Goal: Information Seeking & Learning: Learn about a topic

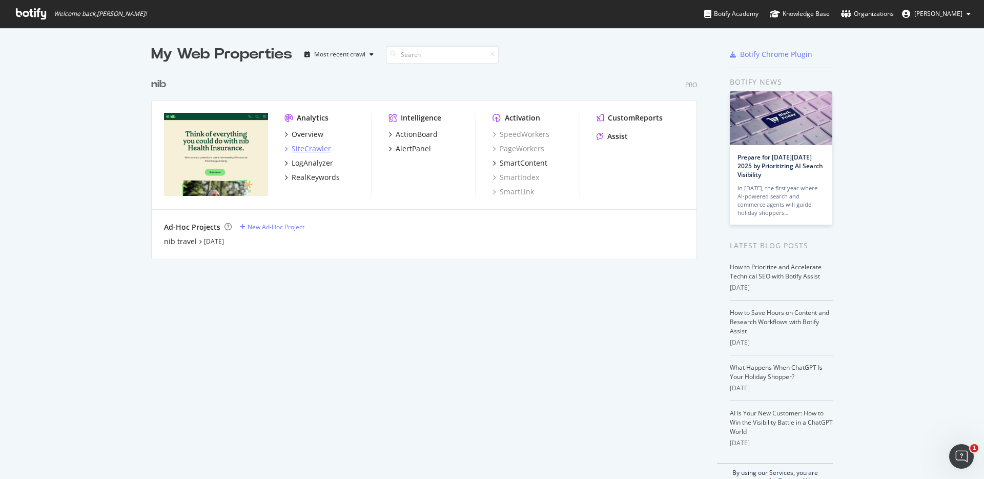
click at [307, 149] on div "SiteCrawler" at bounding box center [311, 148] width 39 height 10
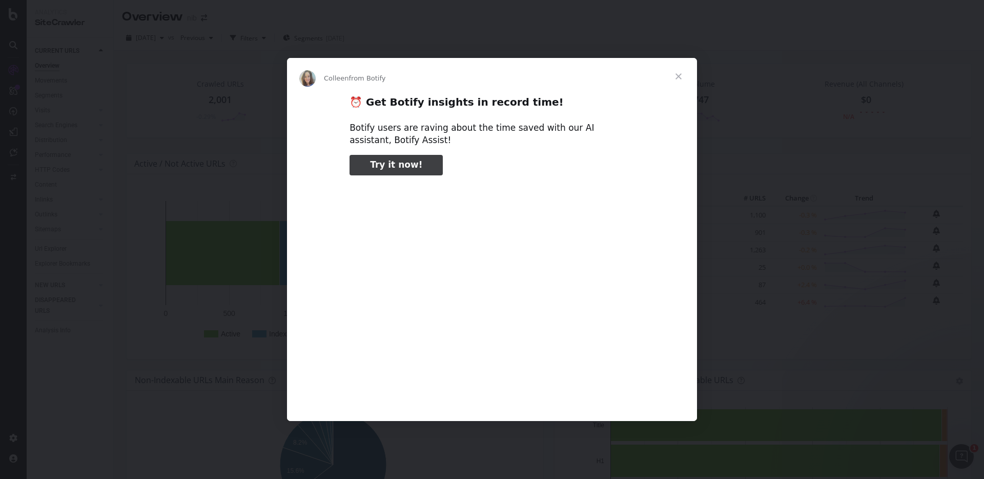
click at [673, 78] on span "Close" at bounding box center [678, 76] width 37 height 37
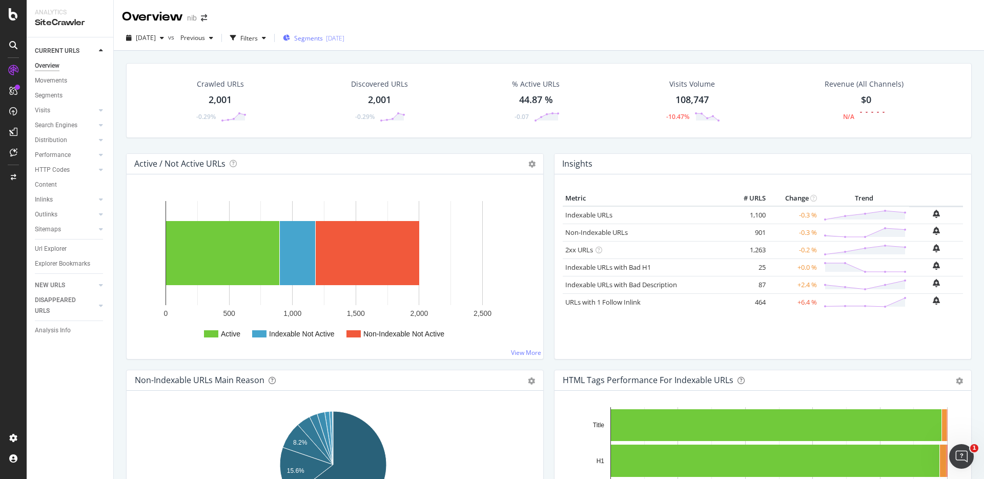
click at [323, 30] on div "Segments [DATE]" at bounding box center [313, 37] width 61 height 15
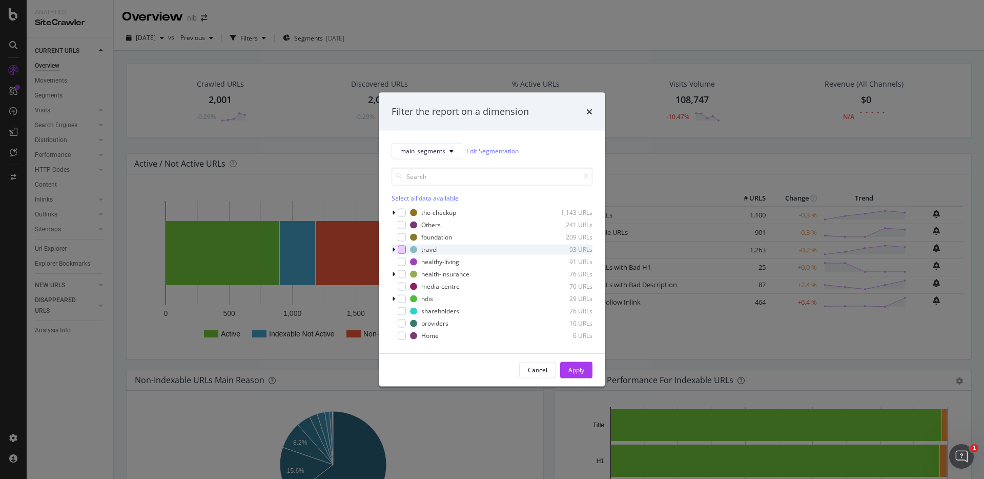
click at [402, 247] on div "modal" at bounding box center [402, 249] width 8 height 8
click at [391, 252] on div "modal" at bounding box center [394, 249] width 6 height 10
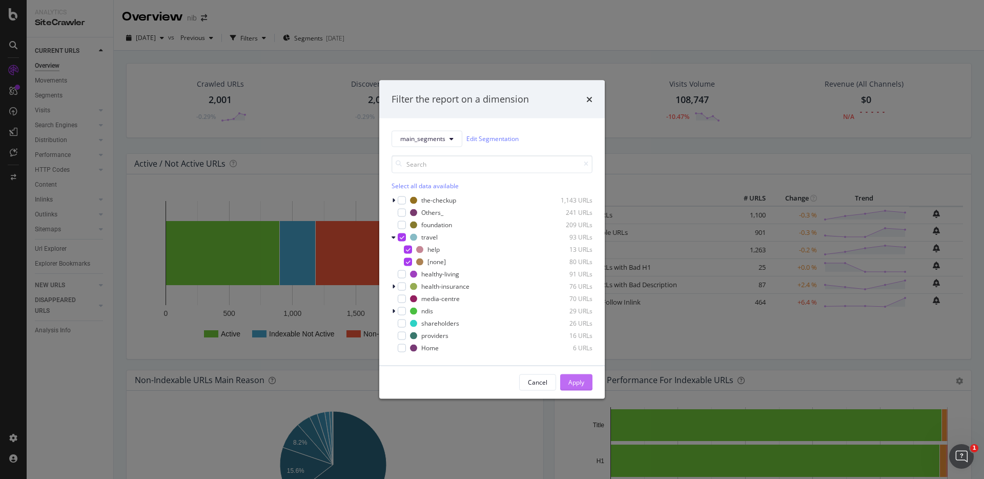
click at [571, 385] on div "Apply" at bounding box center [576, 382] width 16 height 9
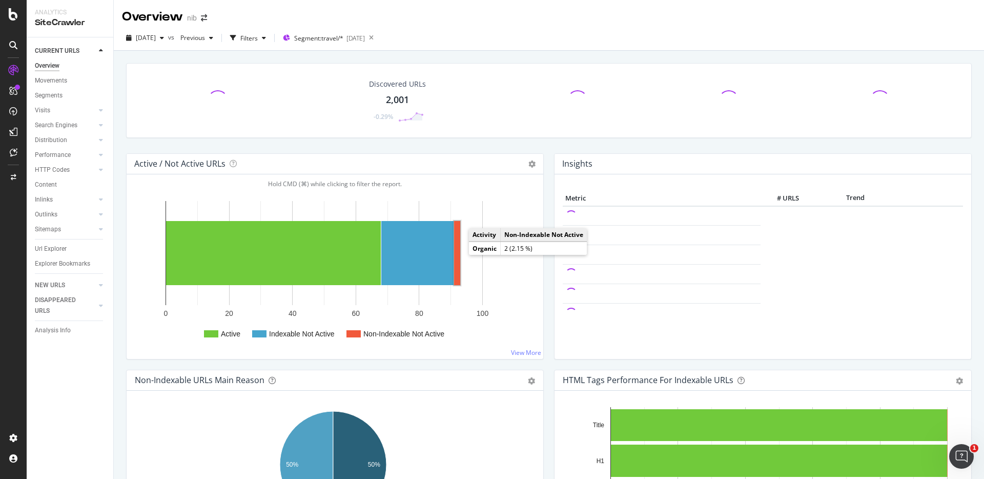
click at [458, 253] on rect "A chart." at bounding box center [457, 253] width 6 height 64
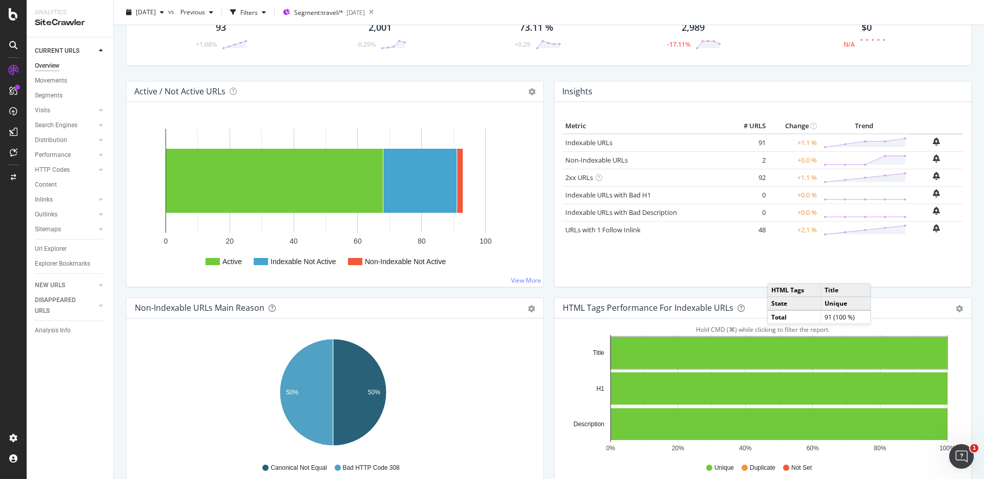
scroll to position [24, 0]
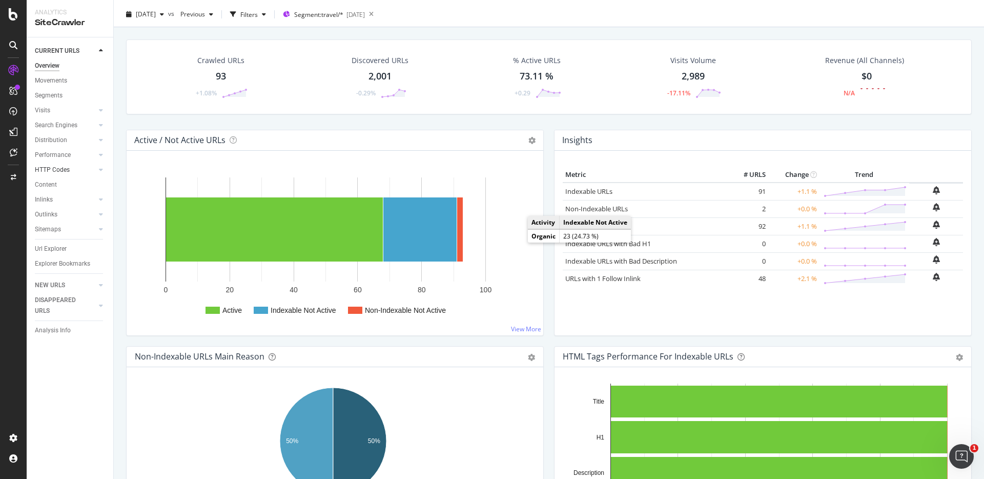
click at [85, 168] on link "HTTP Codes" at bounding box center [65, 169] width 61 height 11
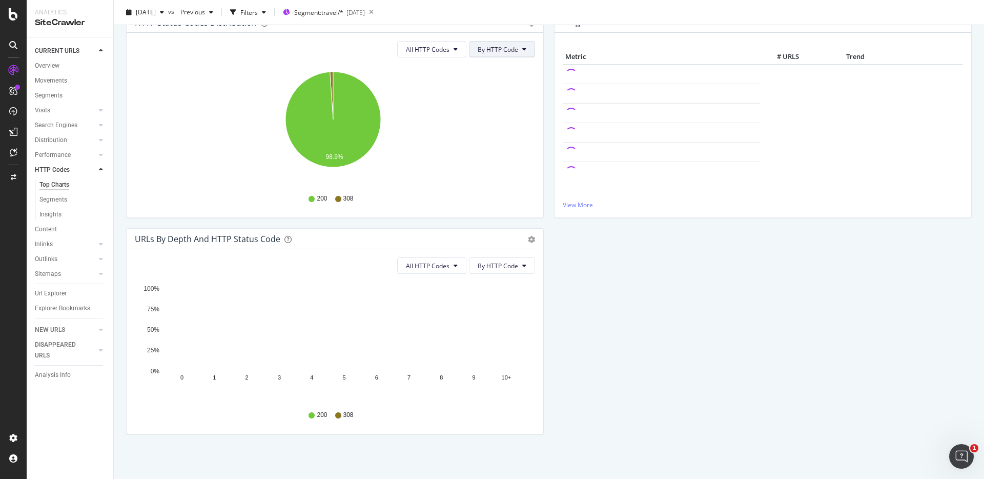
scroll to position [128, 0]
